Goal: Use online tool/utility: Utilize a website feature to perform a specific function

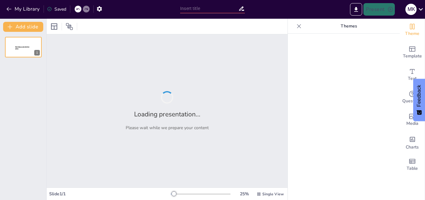
type input "EEG Signal Analysis Based Brain-Computer Interface"
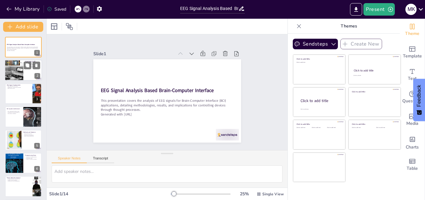
click at [16, 70] on div at bounding box center [14, 70] width 36 height 21
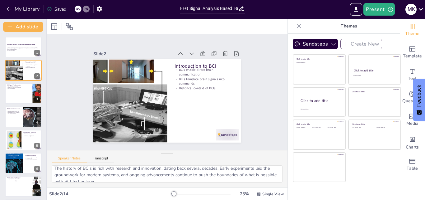
scroll to position [47, 0]
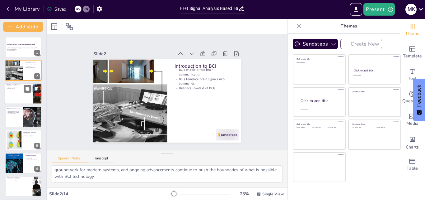
click at [18, 95] on div at bounding box center [23, 93] width 37 height 21
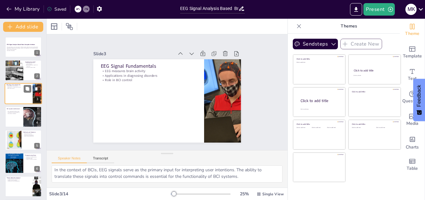
scroll to position [41, 0]
click at [16, 116] on div at bounding box center [23, 116] width 37 height 21
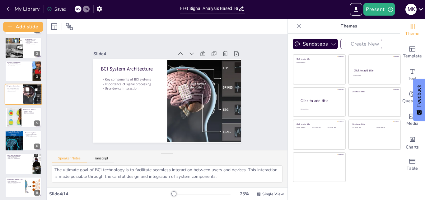
scroll to position [32, 0]
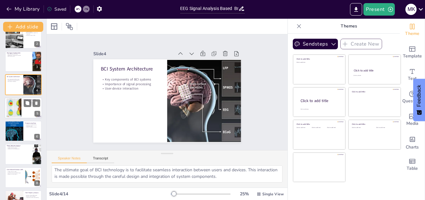
click at [11, 109] on div at bounding box center [14, 107] width 34 height 19
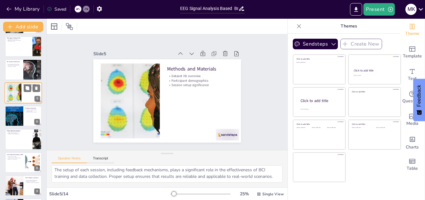
scroll to position [86, 0]
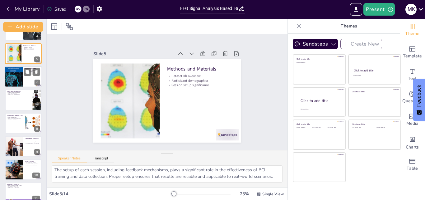
click at [10, 74] on div at bounding box center [14, 76] width 19 height 29
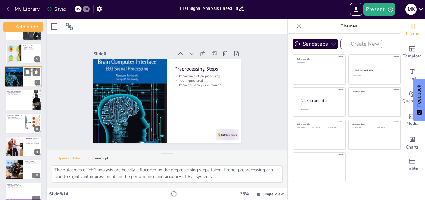
scroll to position [28, 0]
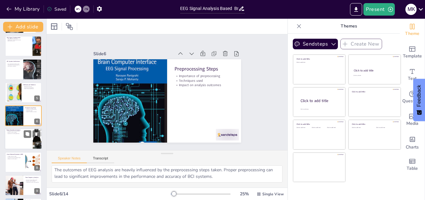
click at [9, 135] on div at bounding box center [23, 138] width 37 height 21
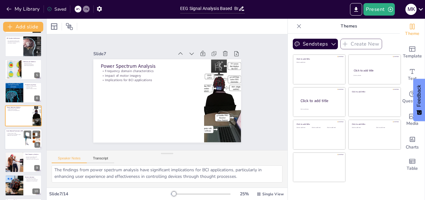
scroll to position [101, 0]
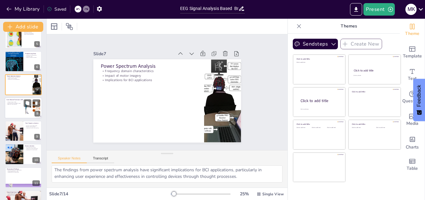
click at [20, 108] on div at bounding box center [23, 107] width 37 height 21
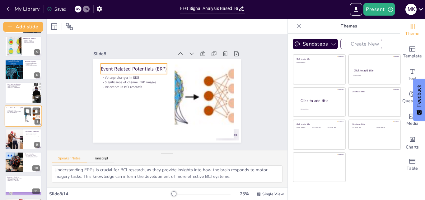
scroll to position [41, 0]
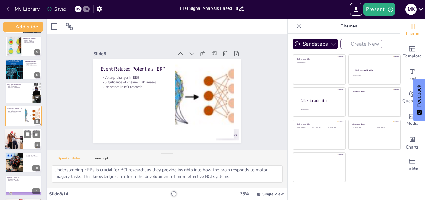
click at [11, 140] on div at bounding box center [14, 138] width 28 height 21
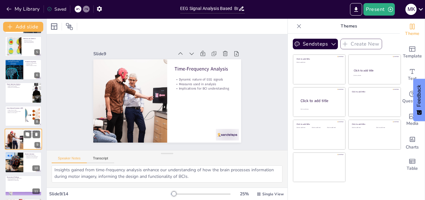
scroll to position [34, 0]
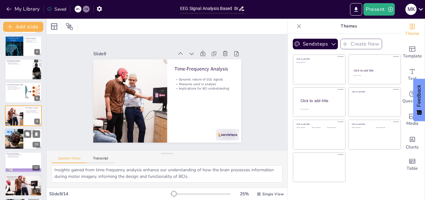
click at [14, 137] on div at bounding box center [13, 138] width 21 height 21
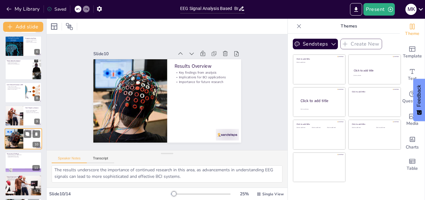
scroll to position [28, 0]
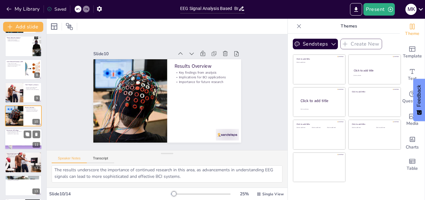
click at [13, 138] on div at bounding box center [23, 138] width 37 height 21
type textarea "Identifying significant differences in EEG patterns is crucial for understandin…"
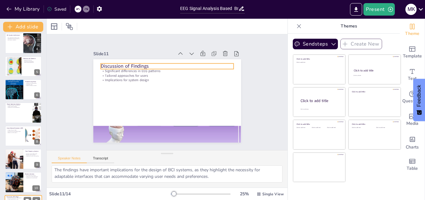
scroll to position [38, 0]
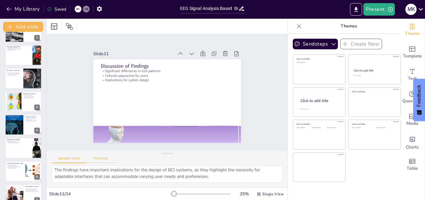
click at [92, 158] on button "Transcript" at bounding box center [101, 159] width 28 height 7
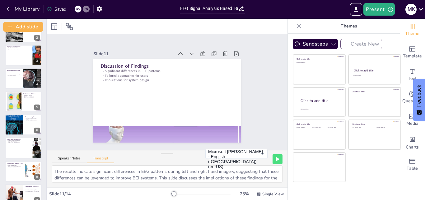
scroll to position [15, 0]
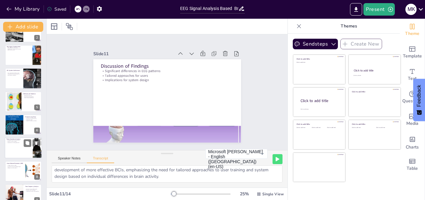
click at [6, 144] on div at bounding box center [23, 147] width 37 height 21
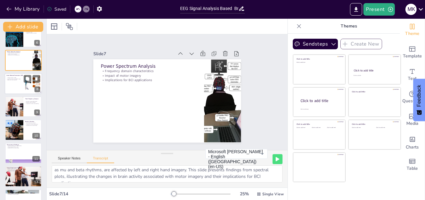
scroll to position [133, 0]
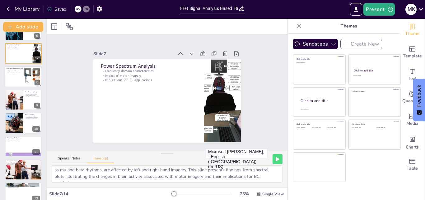
click at [18, 77] on div at bounding box center [23, 76] width 37 height 21
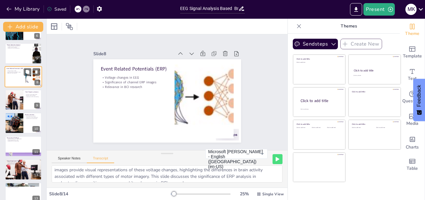
scroll to position [93, 0]
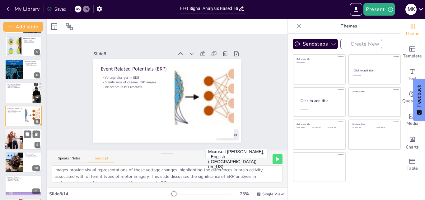
click at [15, 137] on div at bounding box center [14, 138] width 28 height 21
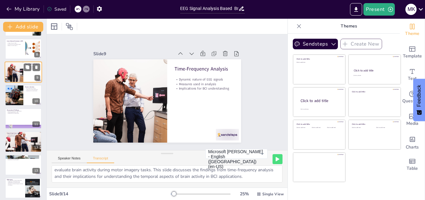
scroll to position [164, 0]
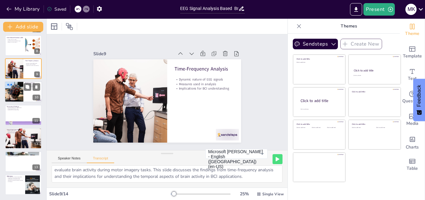
click at [13, 95] on div at bounding box center [13, 91] width 21 height 21
type textarea "This section summarizes key findings from the analysis of EEG signals in relati…"
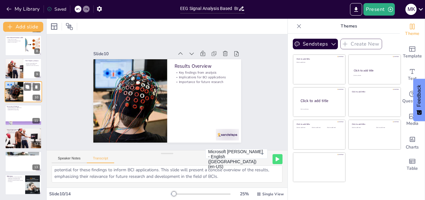
scroll to position [140, 0]
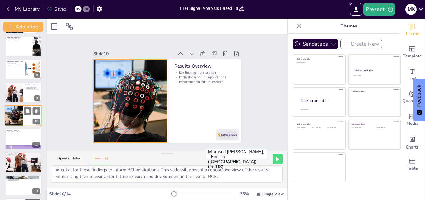
click at [10, 114] on div at bounding box center [13, 115] width 21 height 21
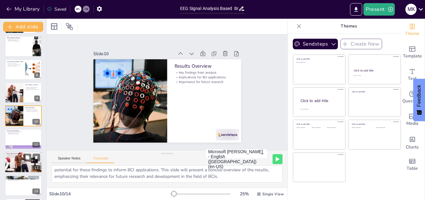
scroll to position [164, 0]
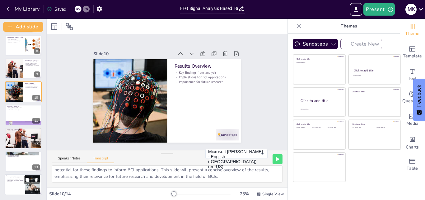
click at [18, 184] on div at bounding box center [23, 184] width 37 height 21
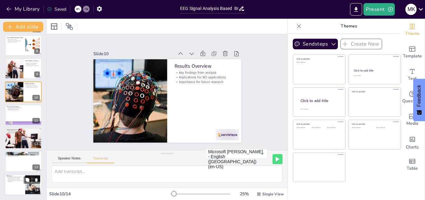
scroll to position [0, 0]
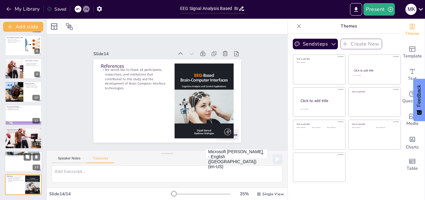
click at [15, 158] on div at bounding box center [23, 161] width 37 height 21
type textarea "This presentation concludes that motor imagery significantly alters EEG activit…"
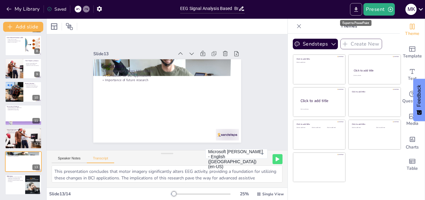
click at [357, 9] on icon "Export to PowerPoint" at bounding box center [357, 9] width 4 height 5
click at [357, 11] on icon "Export to PowerPoint" at bounding box center [357, 9] width 4 height 5
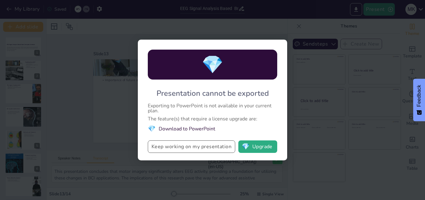
click at [210, 145] on button "Keep working on my presentation" at bounding box center [191, 146] width 87 height 12
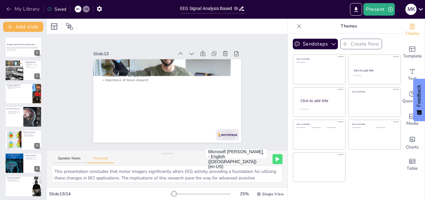
click at [25, 11] on button "My Library" at bounding box center [24, 9] width 38 height 10
